Goal: Task Accomplishment & Management: Use online tool/utility

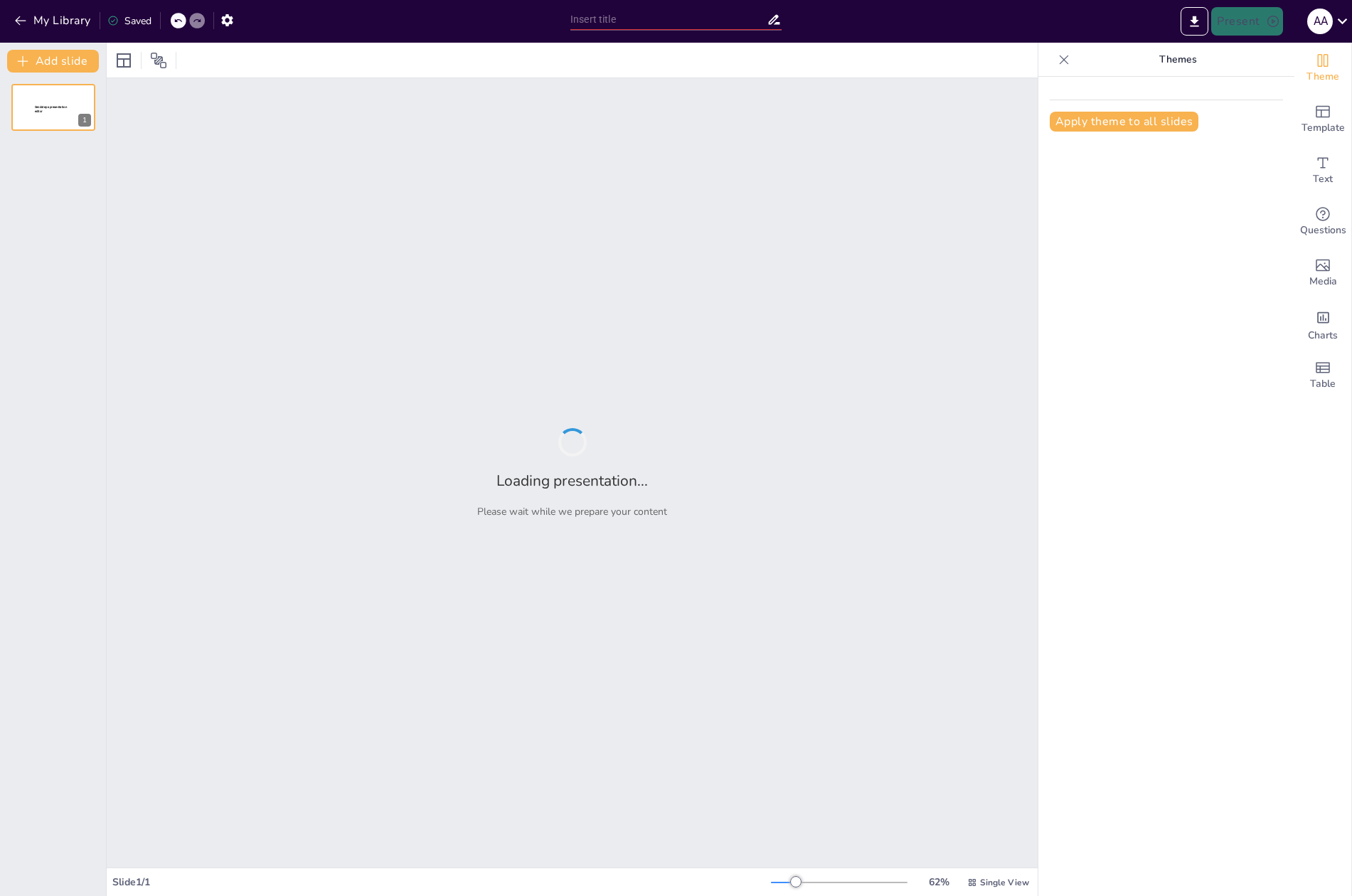
type input "Optimización de la Seguridad Aeroportuaria: Solución de Rastreo Vehicular con T…"
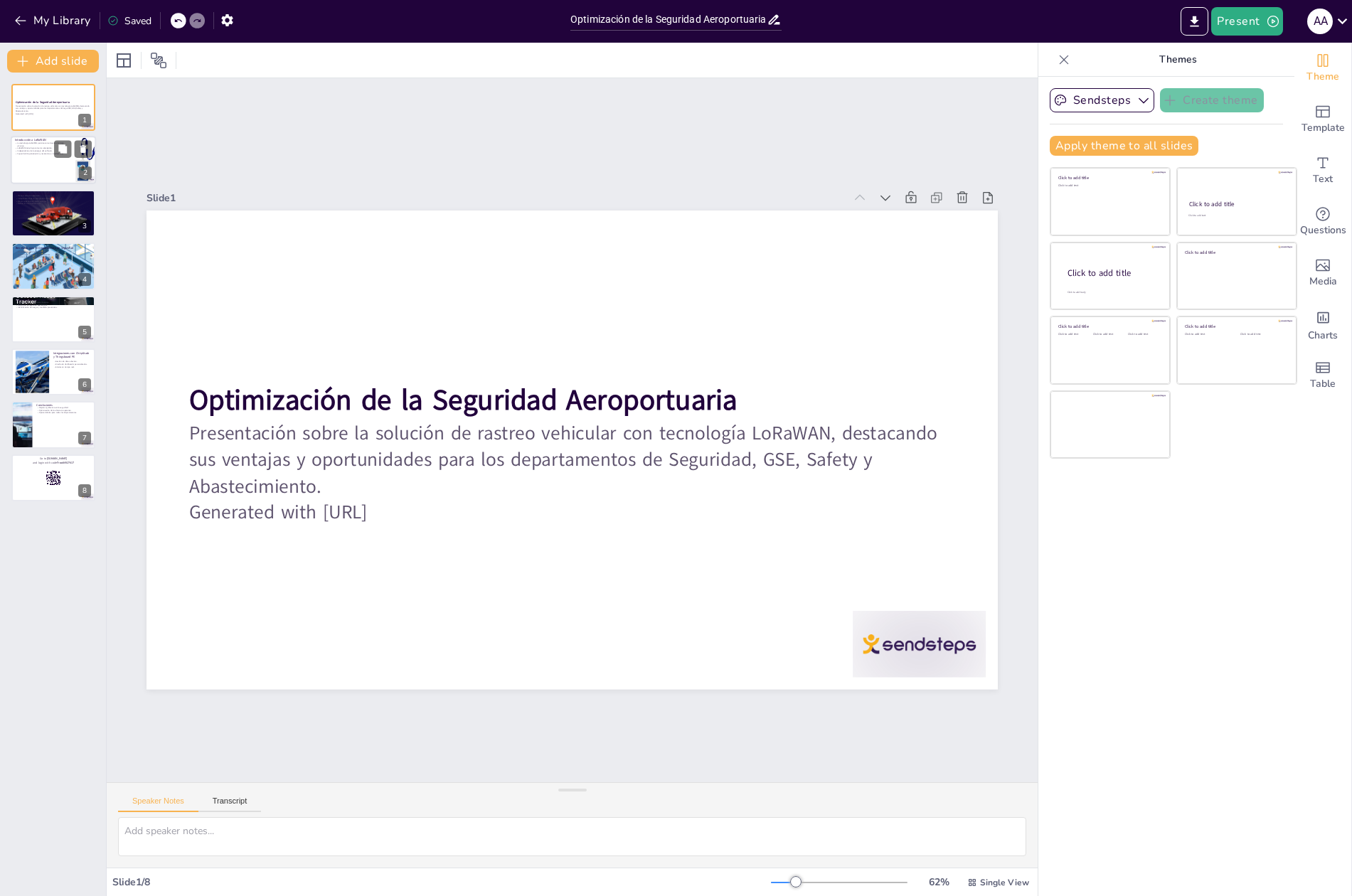
click at [47, 175] on div at bounding box center [53, 160] width 86 height 48
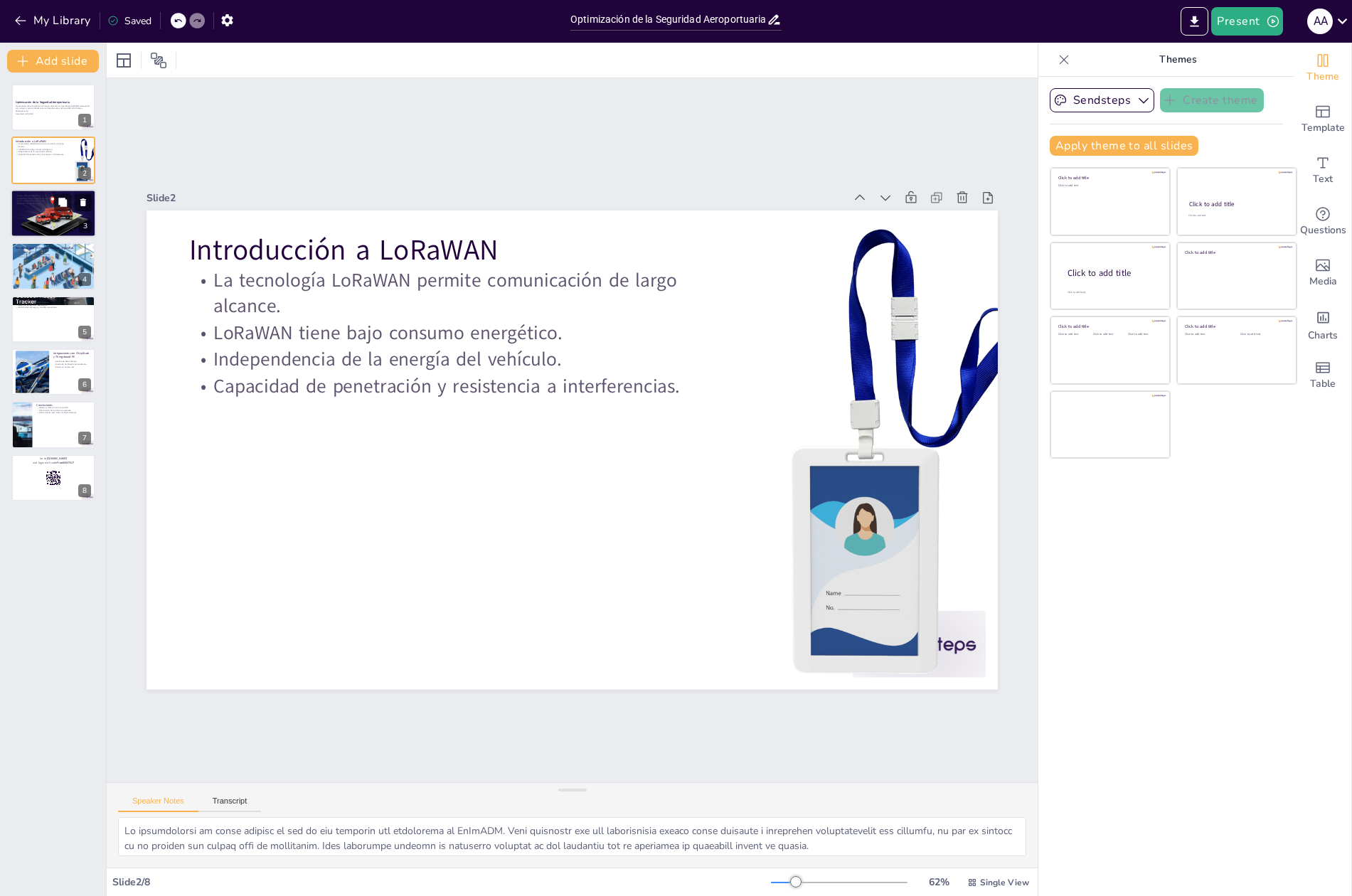
click at [42, 228] on div at bounding box center [53, 213] width 86 height 72
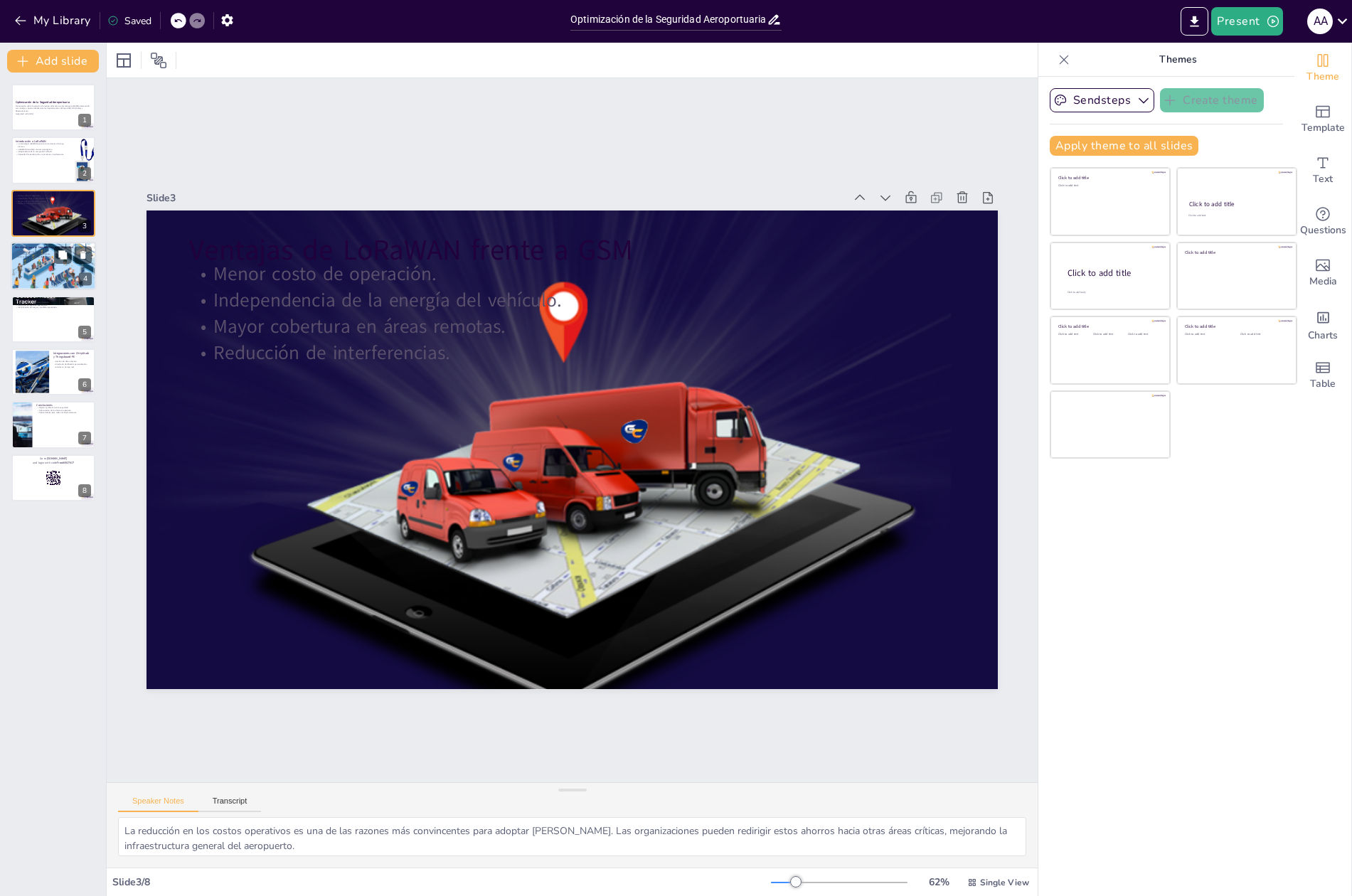
click at [56, 275] on div at bounding box center [53, 265] width 86 height 57
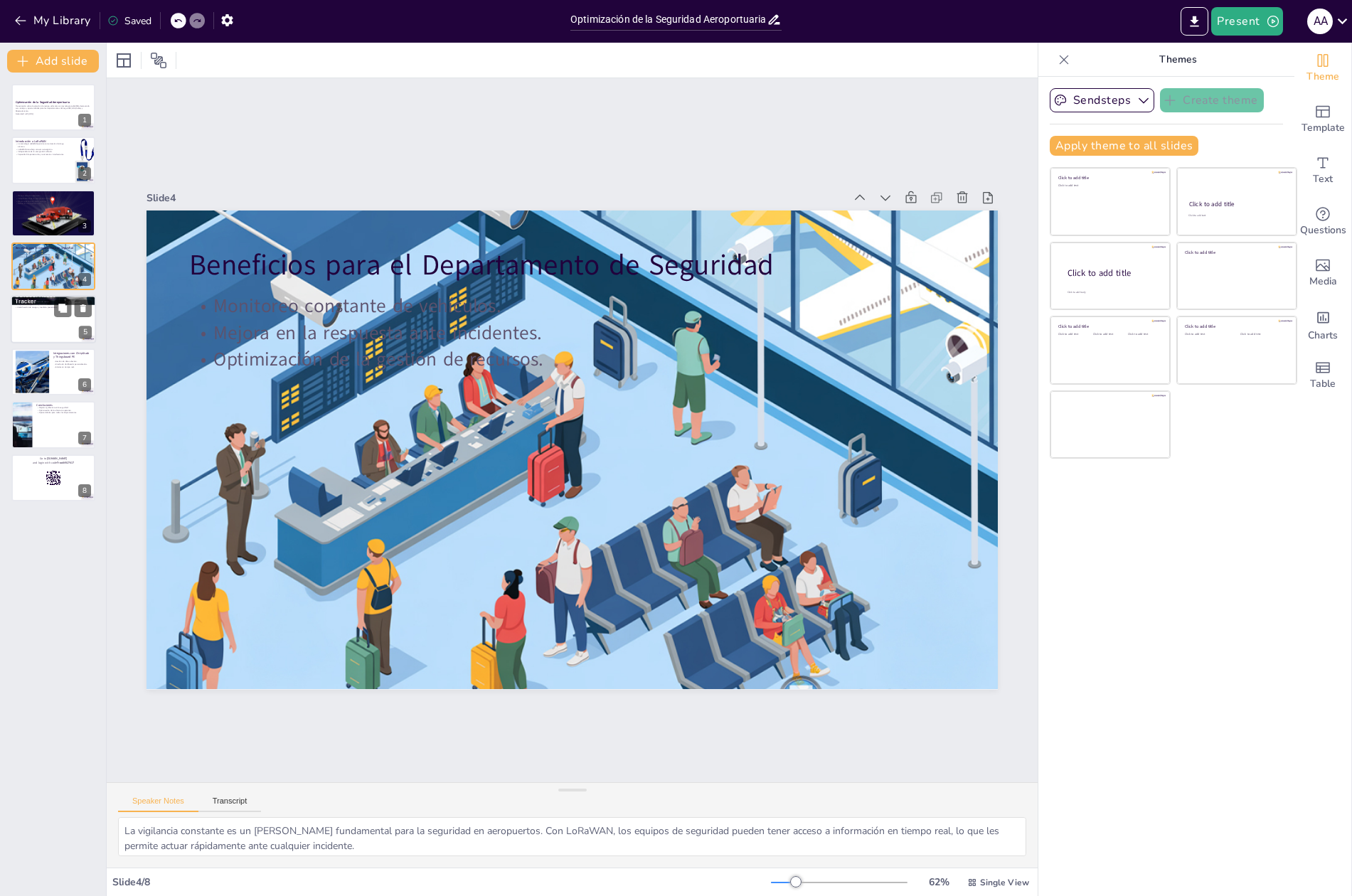
click at [55, 319] on div at bounding box center [53, 319] width 86 height 48
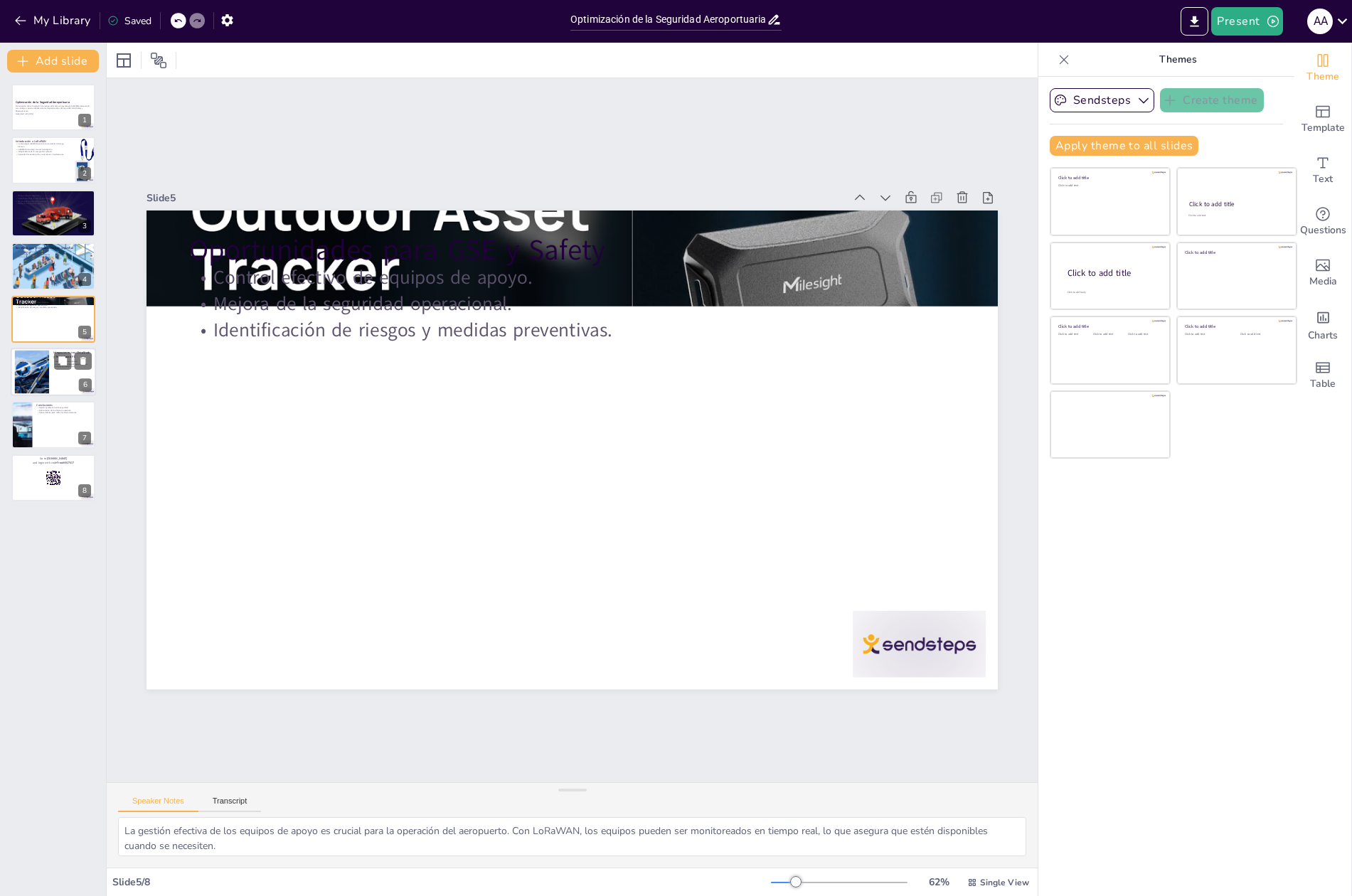
click at [49, 363] on div at bounding box center [53, 371] width 86 height 48
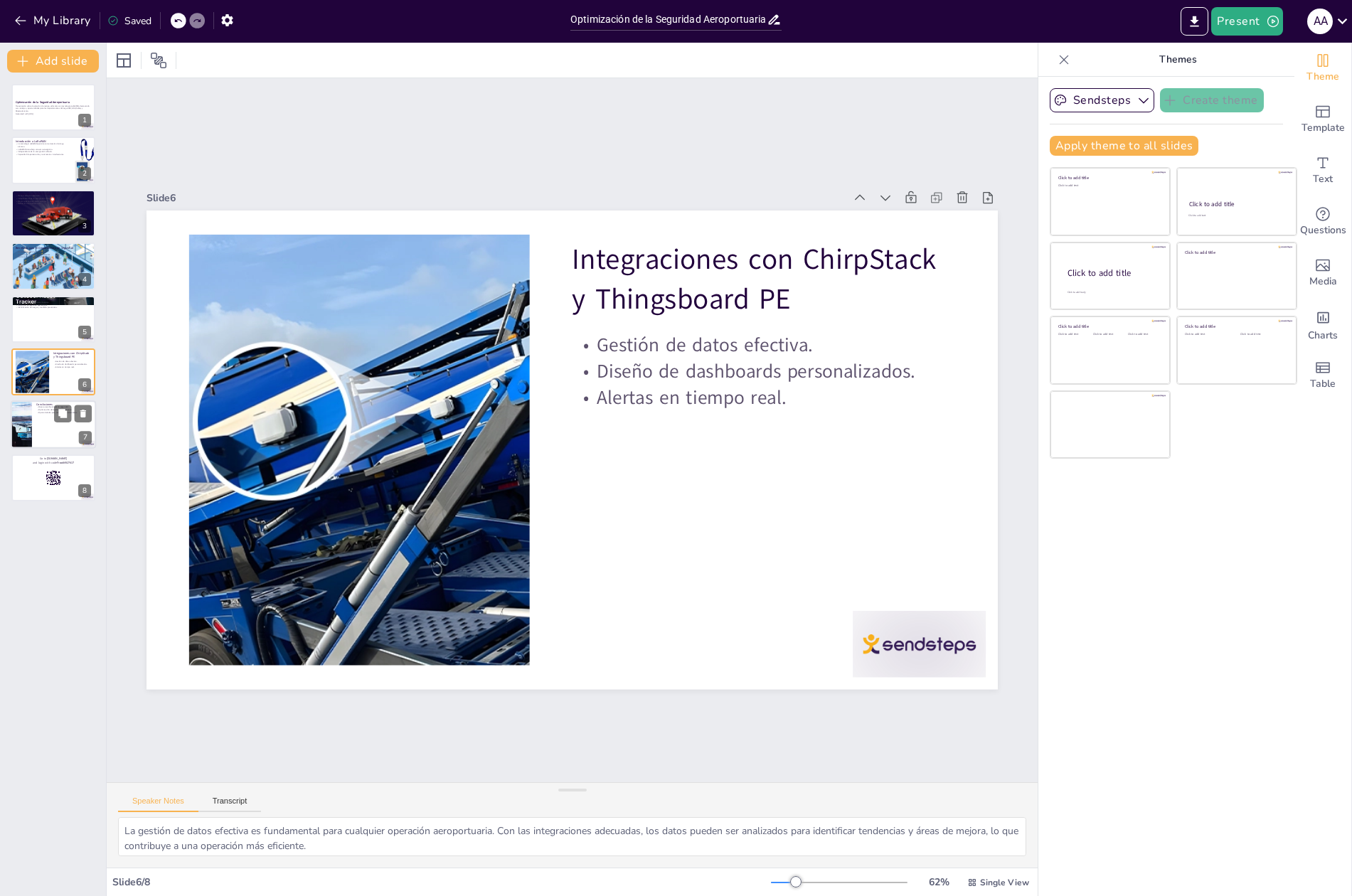
click at [46, 418] on div at bounding box center [53, 425] width 86 height 48
type textarea "La mejora en la seguridad es uno de los beneficios más destacados de la impleme…"
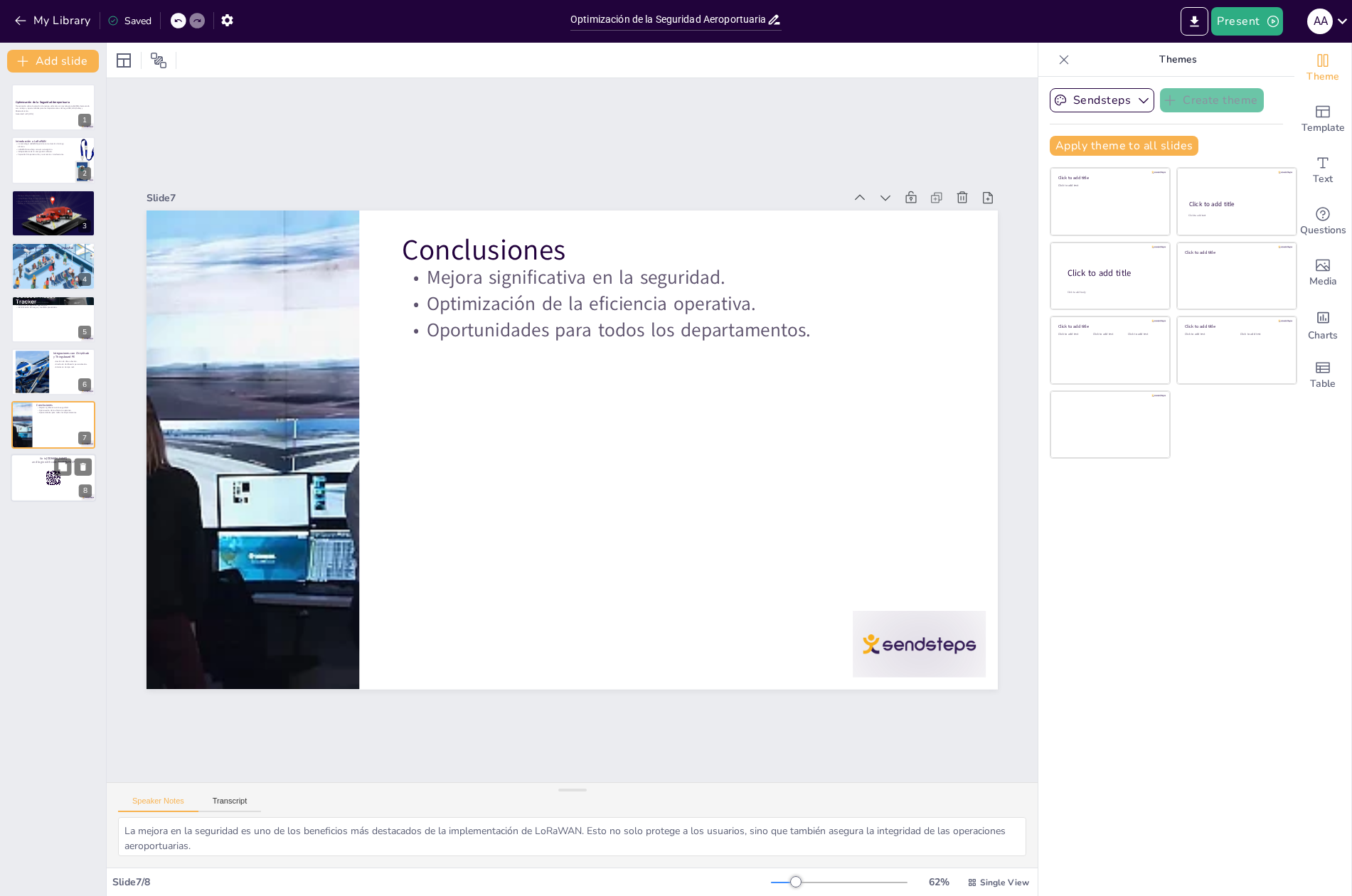
click at [36, 471] on div at bounding box center [53, 477] width 86 height 48
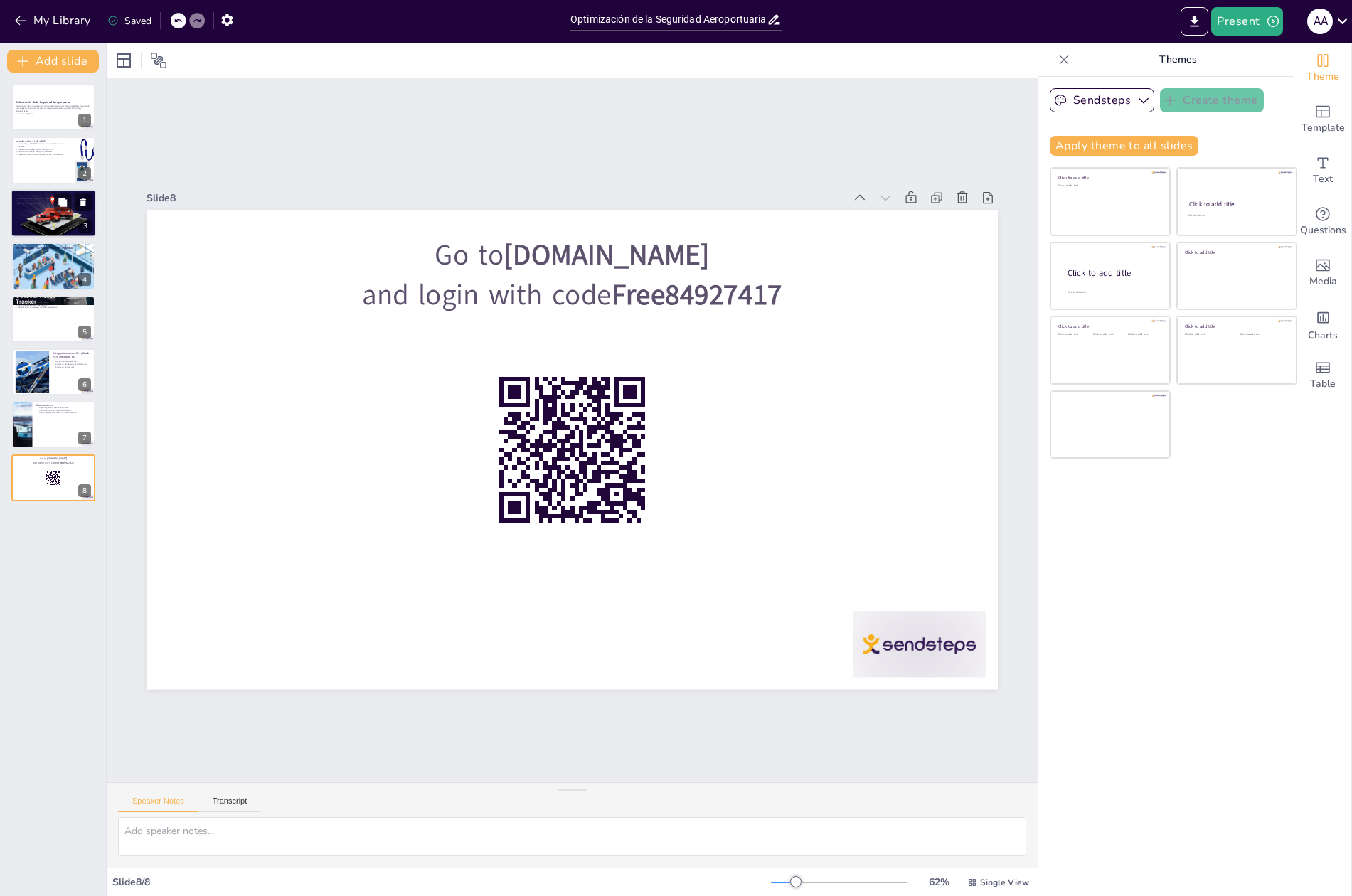
click at [51, 209] on div at bounding box center [53, 213] width 86 height 72
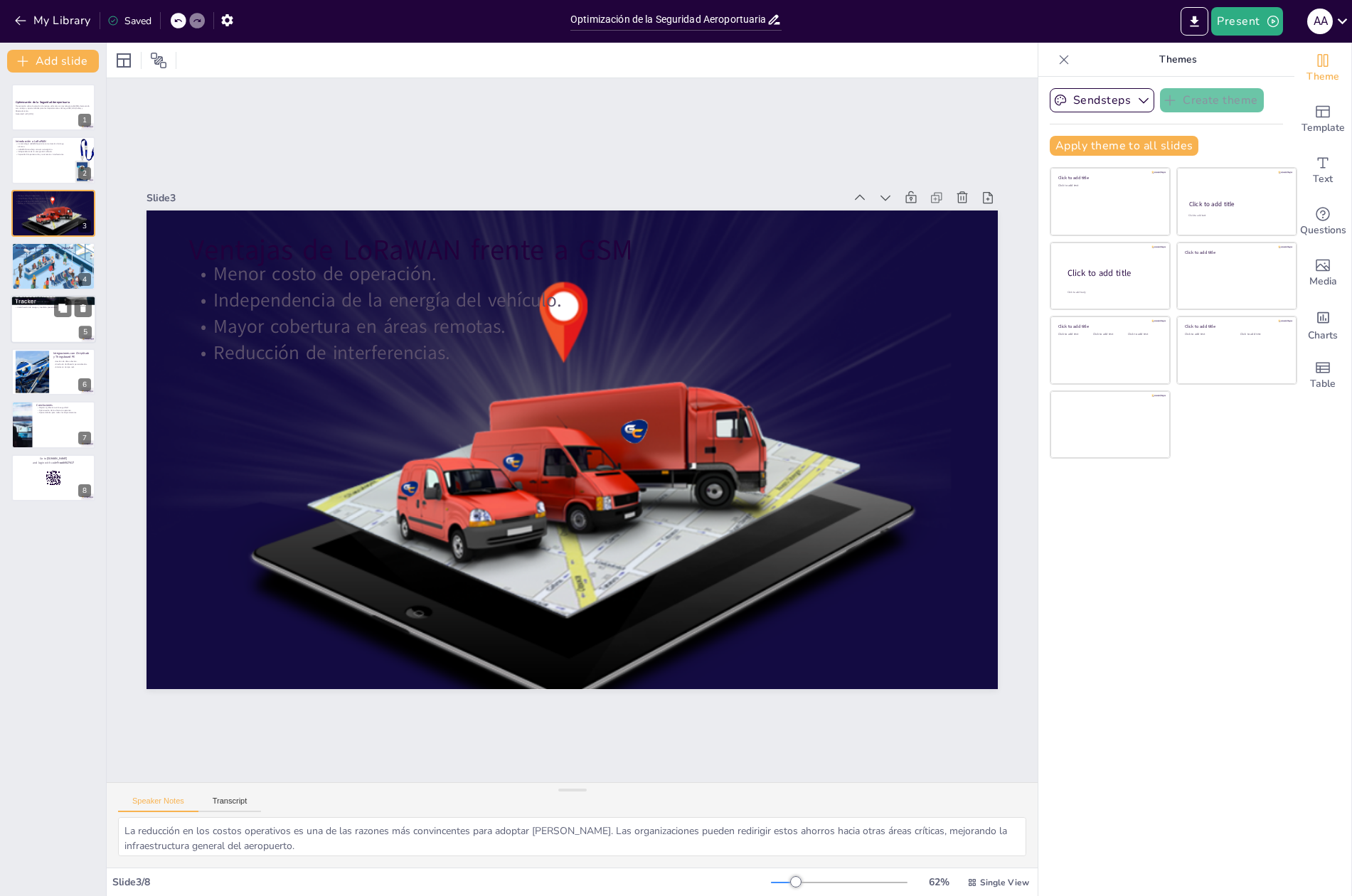
click at [25, 316] on div at bounding box center [53, 319] width 86 height 48
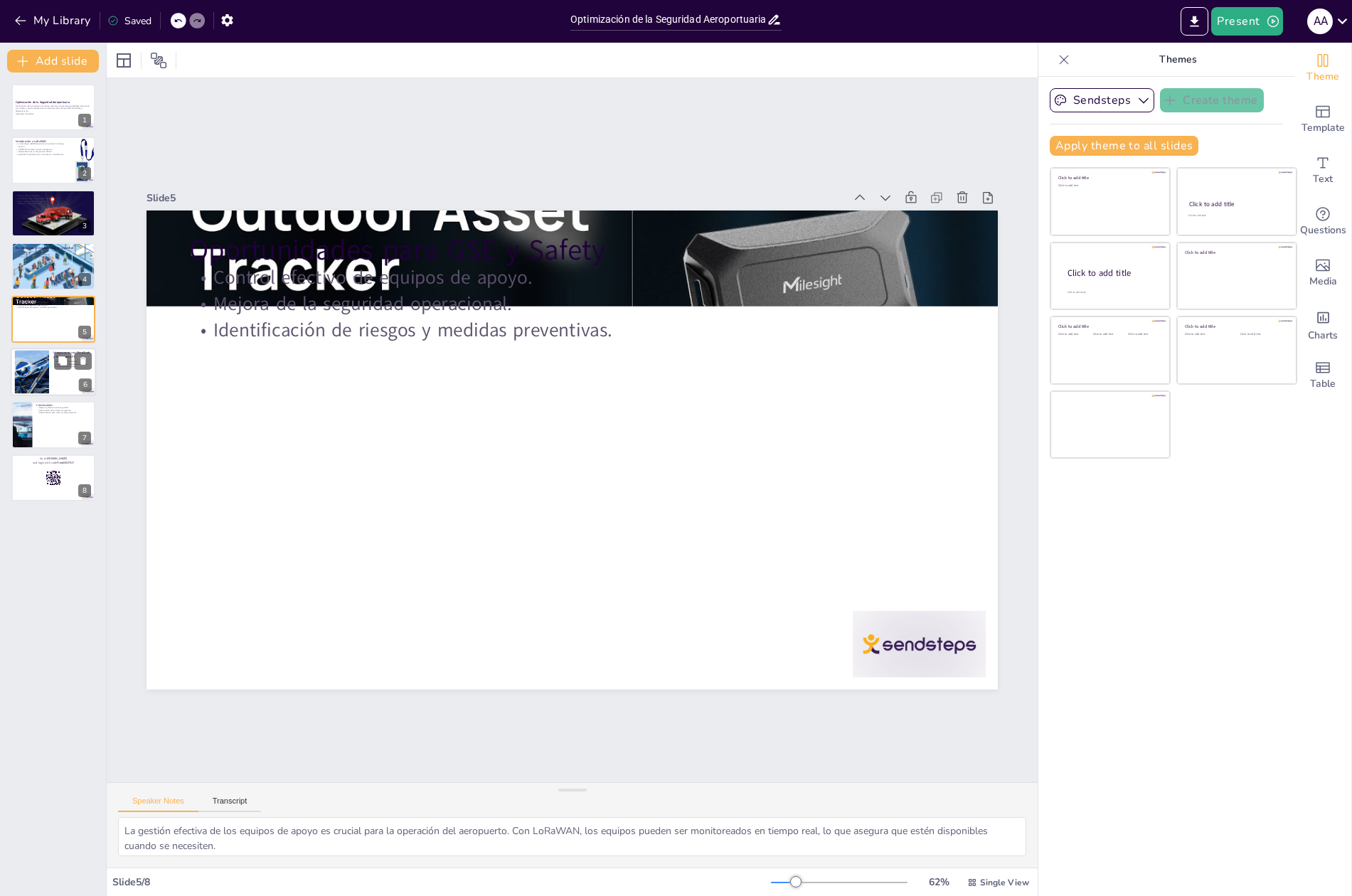
click at [31, 362] on div at bounding box center [31, 372] width 77 height 43
type textarea "La gestión de datos efectiva es fundamental para cualquier operación aeroportua…"
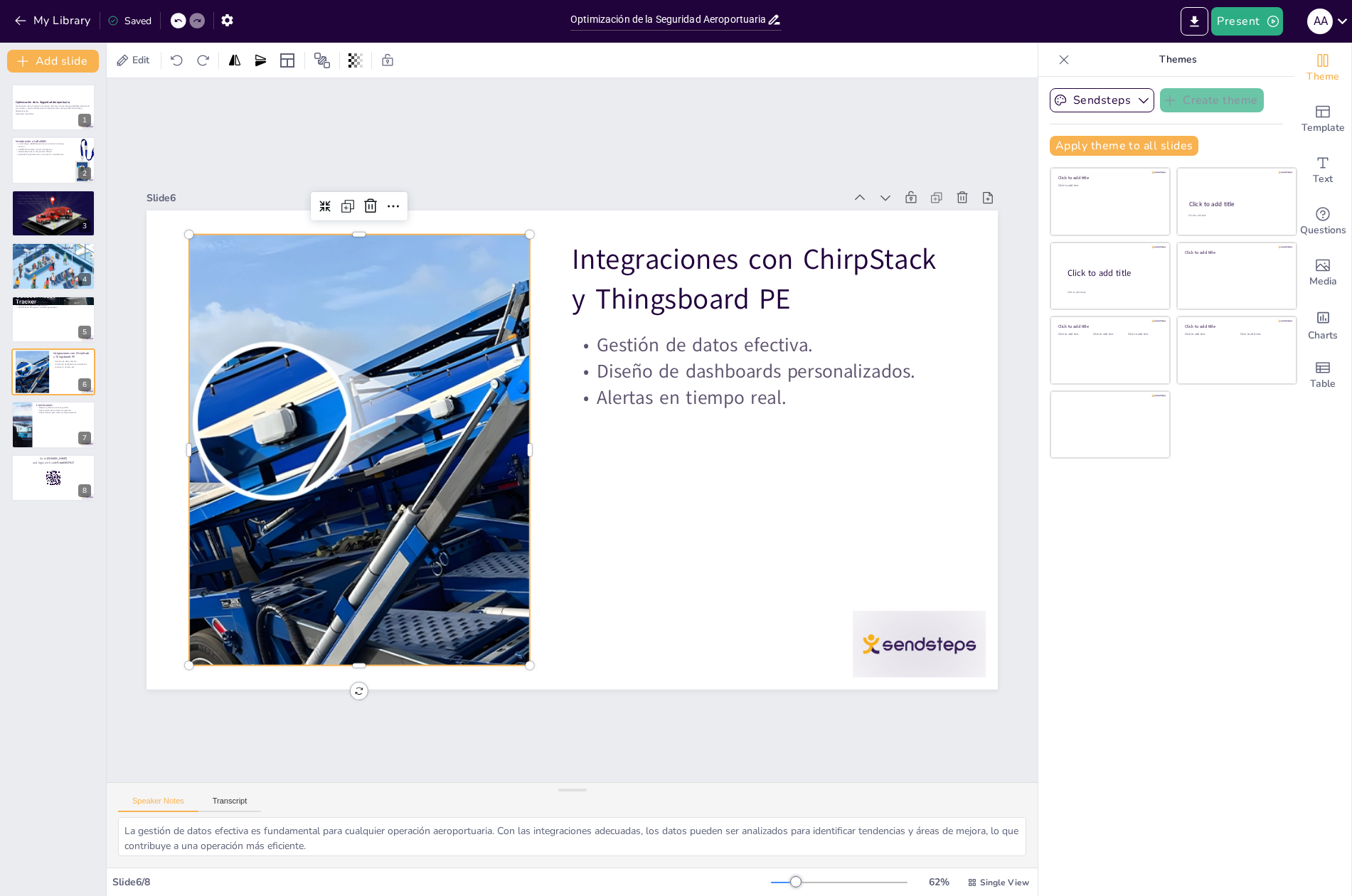
click at [376, 511] on div at bounding box center [359, 405] width 838 height 581
click at [1338, 21] on icon at bounding box center [1343, 20] width 19 height 19
click at [1261, 188] on button "Log out" at bounding box center [1270, 195] width 130 height 23
